Goal: Feedback & Contribution: Contribute content

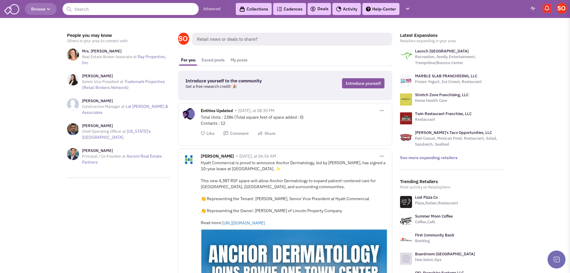
click at [105, 7] on input "text" at bounding box center [131, 9] width 136 height 12
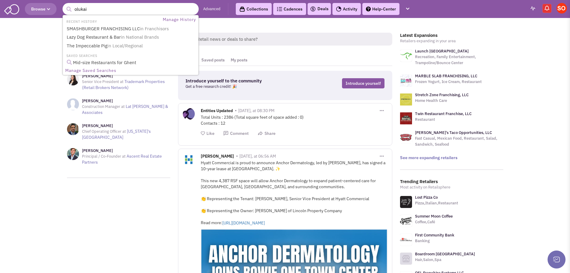
type input "olukai"
click at [64, 5] on button "submit" at bounding box center [68, 9] width 9 height 9
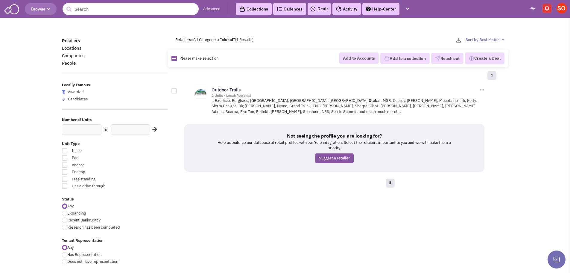
click at [107, 9] on input "text" at bounding box center [131, 9] width 136 height 12
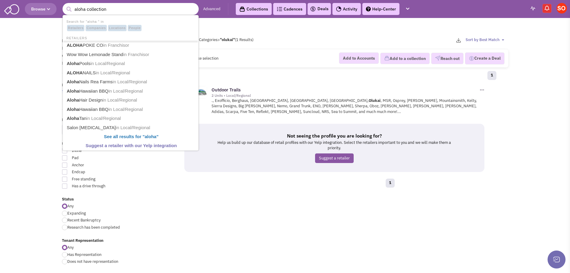
type input "aloha collection"
click at [64, 5] on button "submit" at bounding box center [68, 9] width 9 height 9
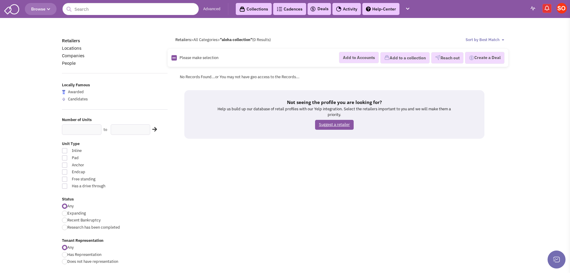
click at [349, 123] on link "Suggest a retailer" at bounding box center [334, 125] width 39 height 10
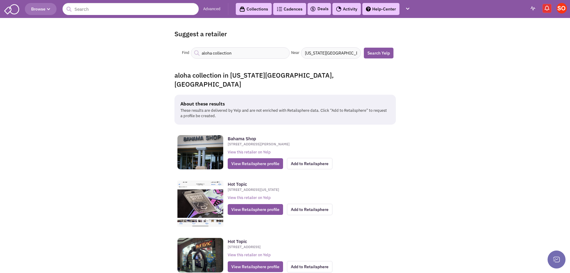
drag, startPoint x: 307, startPoint y: 54, endPoint x: 355, endPoint y: 53, distance: 48.8
click at [355, 53] on input "[US_STATE][GEOGRAPHIC_DATA], [GEOGRAPHIC_DATA]" at bounding box center [331, 52] width 60 height 11
type input "V"
type input "maui, hi"
click at [374, 51] on link "Search Yelp" at bounding box center [379, 53] width 30 height 11
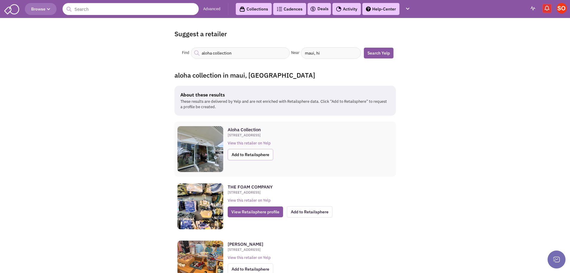
click at [260, 154] on span "Add to Retailsphere" at bounding box center [250, 154] width 45 height 11
drag, startPoint x: 244, startPoint y: 53, endPoint x: 170, endPoint y: 60, distance: 74.0
click at [213, 64] on link "Olukai" at bounding box center [240, 64] width 95 height 8
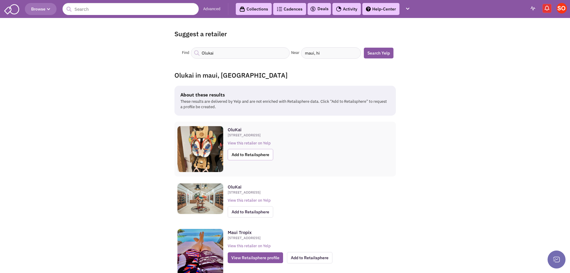
type input "Olukai"
click at [256, 157] on span "Add to Retailsphere" at bounding box center [250, 154] width 45 height 11
